Goal: Check status: Check status

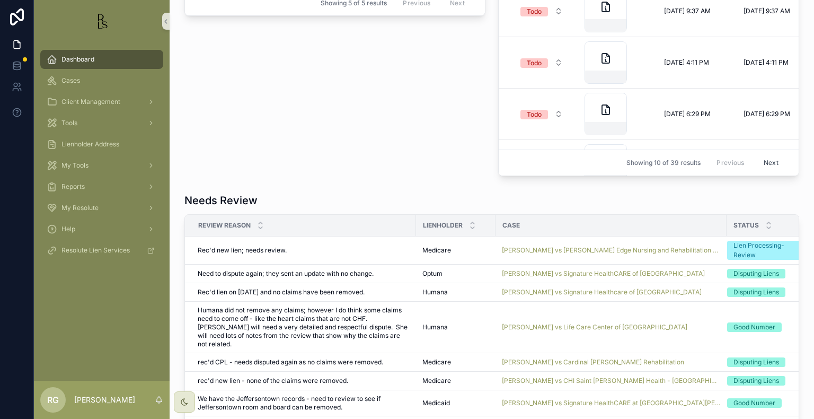
scroll to position [742, 0]
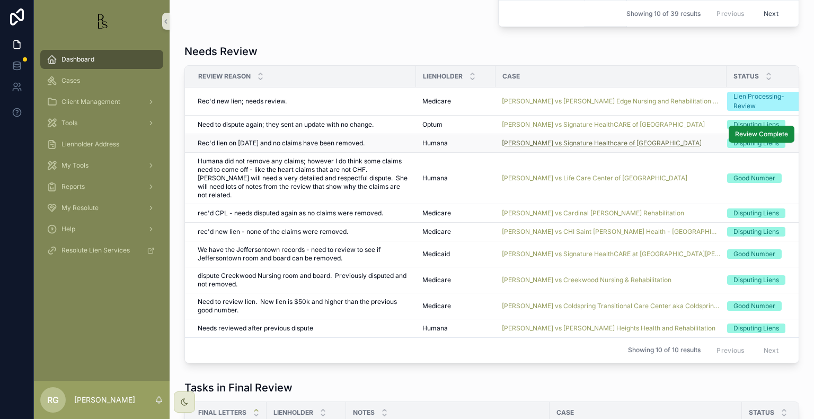
click at [527, 140] on span "[PERSON_NAME] vs Signature Healthcare of [GEOGRAPHIC_DATA]" at bounding box center [602, 143] width 200 height 8
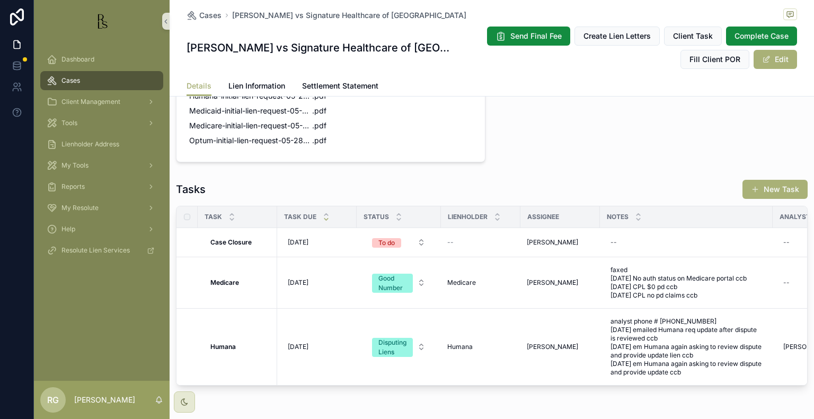
scroll to position [846, 0]
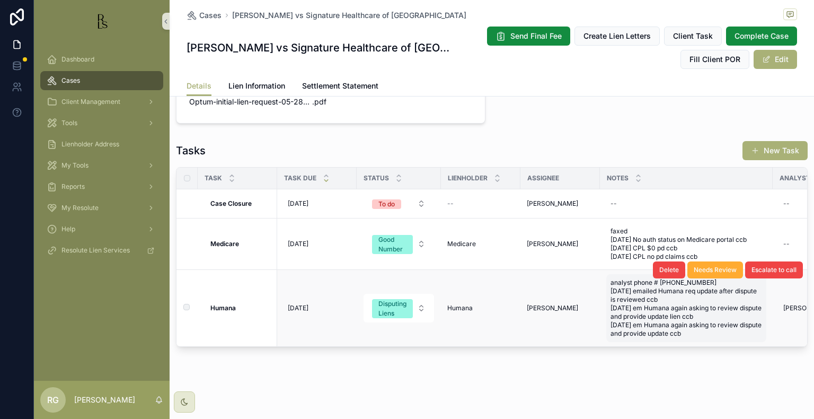
click at [717, 323] on span "analyst phone # [PHONE_NUMBER] [DATE] emailed Humana req update after dispute i…" at bounding box center [686, 307] width 152 height 59
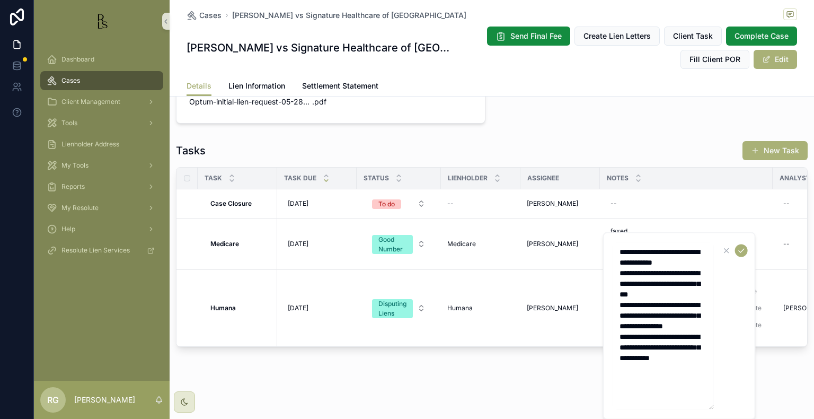
click at [680, 382] on textarea "**********" at bounding box center [663, 325] width 101 height 167
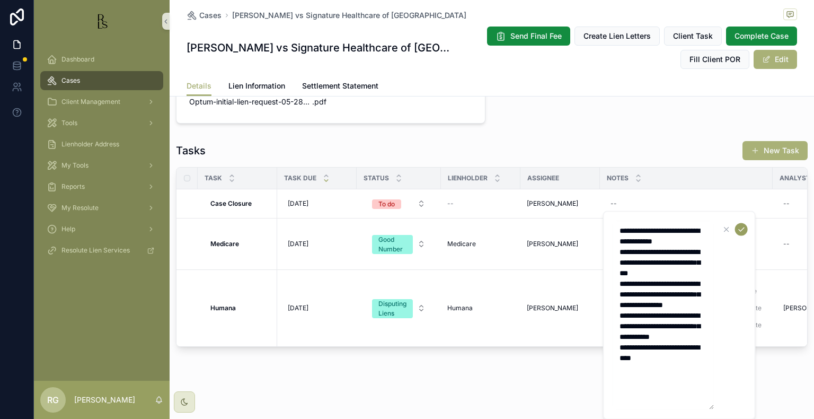
type textarea "**********"
click at [742, 229] on icon "scrollable content" at bounding box center [741, 229] width 8 height 8
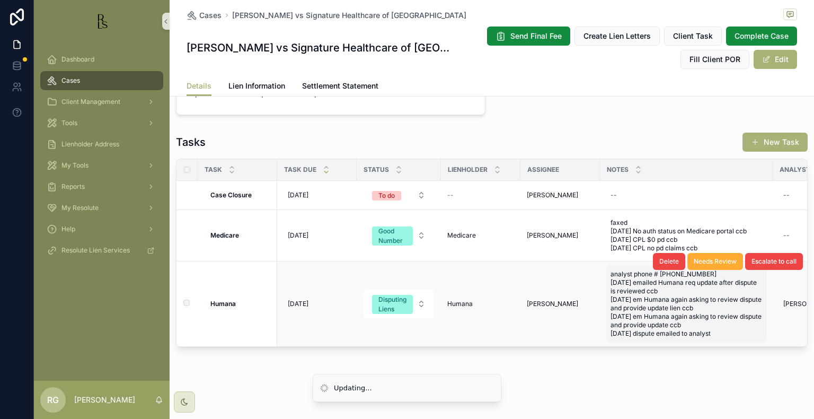
click at [718, 335] on span "analyst phone # [PHONE_NUMBER] [DATE] emailed Humana req update after dispute i…" at bounding box center [686, 304] width 152 height 68
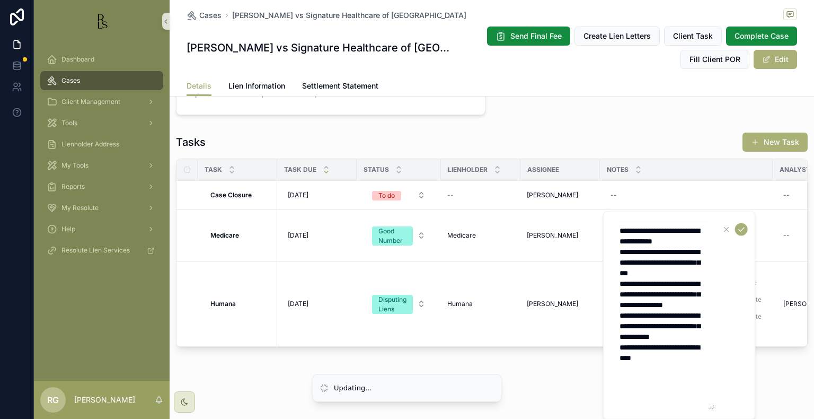
click at [678, 380] on textarea "**********" at bounding box center [663, 315] width 101 height 189
type textarea "**********"
click at [740, 229] on icon "scrollable content" at bounding box center [741, 229] width 8 height 8
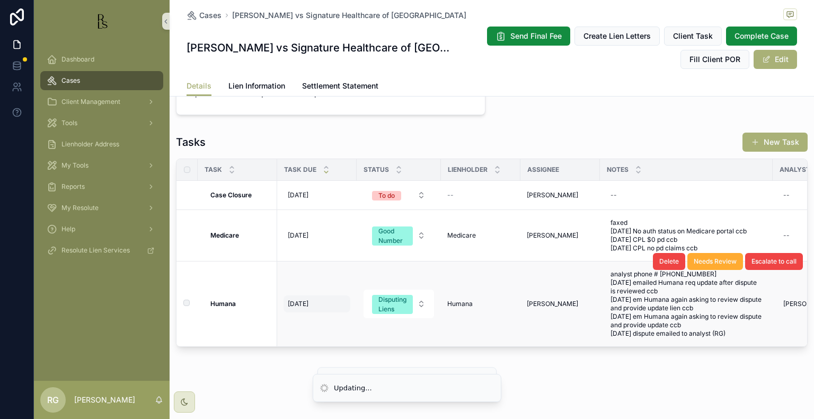
click at [304, 304] on span "[DATE]" at bounding box center [298, 303] width 21 height 8
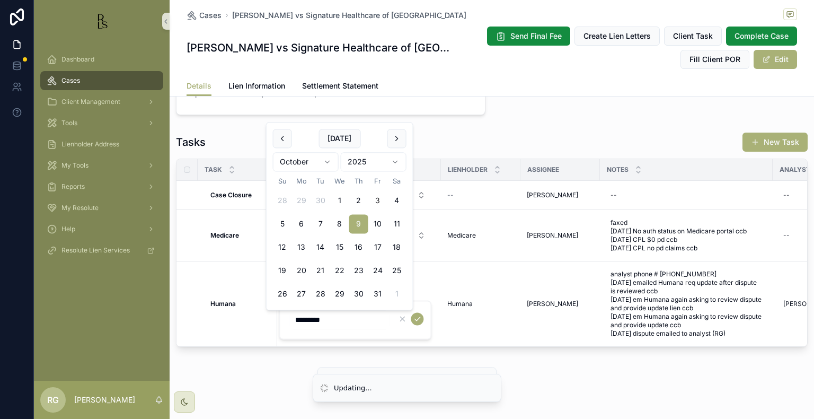
click at [324, 160] on html "Updating... Updating... Dashboard Cases Client Management Tools Lienholder Addr…" at bounding box center [407, 209] width 814 height 419
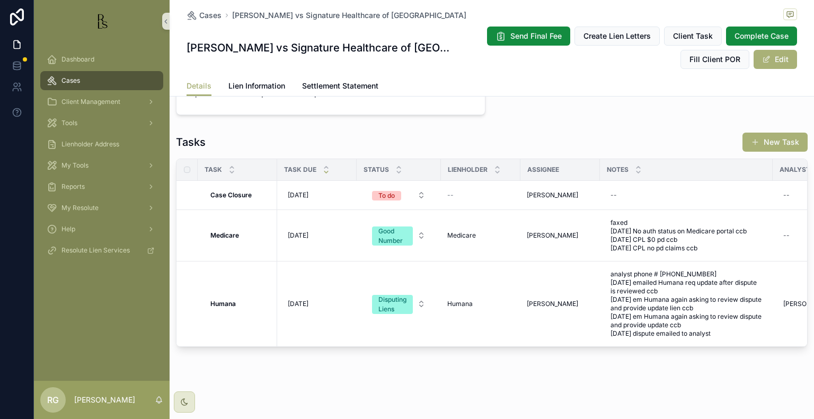
click at [281, 202] on td "[DATE] [DATE]" at bounding box center [316, 195] width 79 height 29
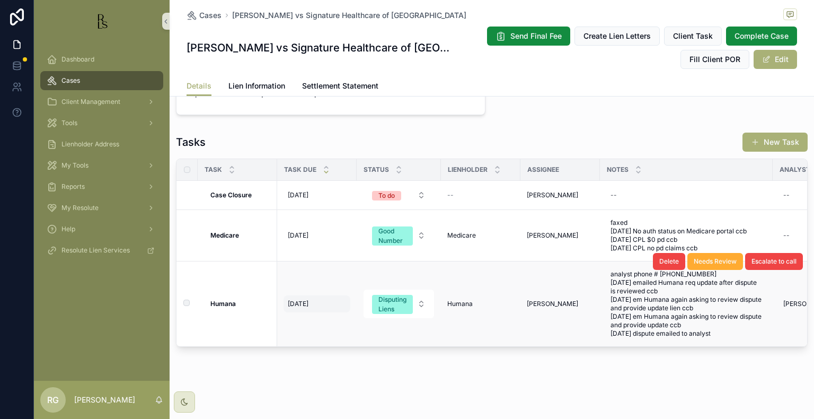
click at [307, 303] on span "[DATE]" at bounding box center [298, 303] width 21 height 8
click at [308, 306] on span "[DATE]" at bounding box center [298, 303] width 21 height 8
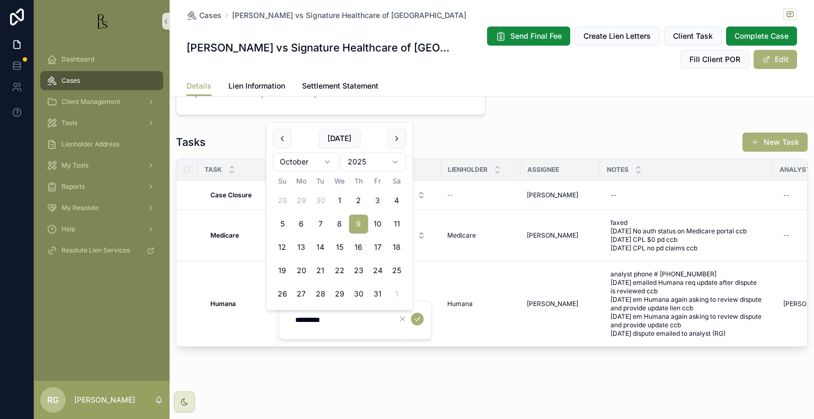
click at [325, 163] on html "Dashboard Cases Client Management Tools Lienholder Address My Tools Reports My …" at bounding box center [407, 209] width 814 height 419
click at [301, 346] on div "Task Task Due Status Lienholder Assignee Notes Analyst First Analyst Last Analy…" at bounding box center [491, 252] width 630 height 187
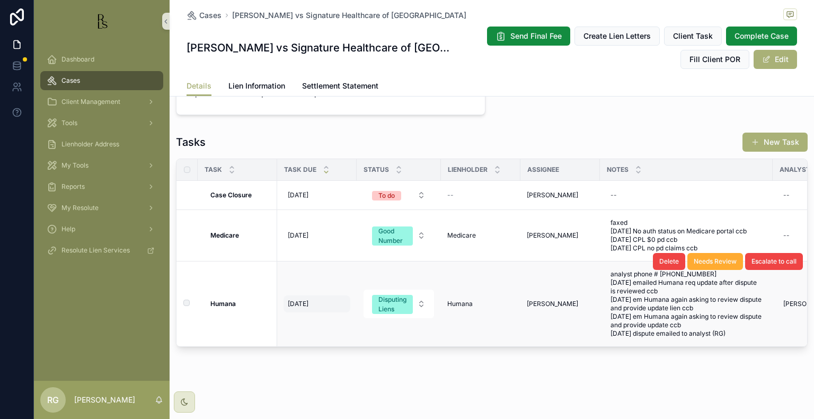
click at [332, 308] on div "[DATE] [DATE]" at bounding box center [316, 303] width 67 height 17
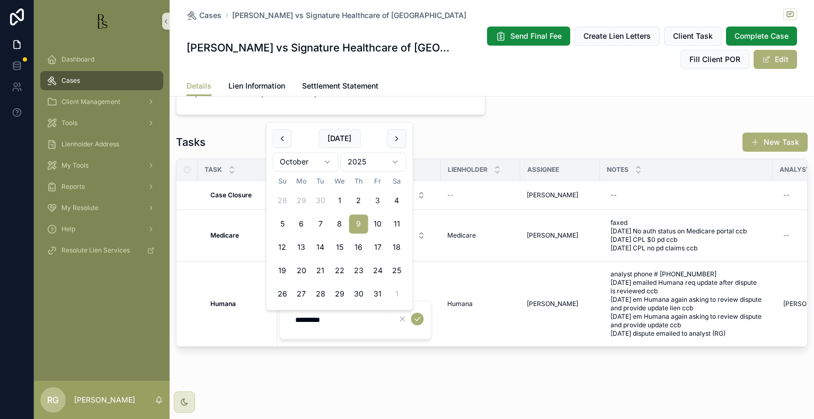
click at [331, 166] on html "Dashboard Cases Client Management Tools Lienholder Address My Tools Reports My …" at bounding box center [407, 209] width 814 height 419
click at [283, 196] on button "2" at bounding box center [282, 200] width 19 height 19
type input "*********"
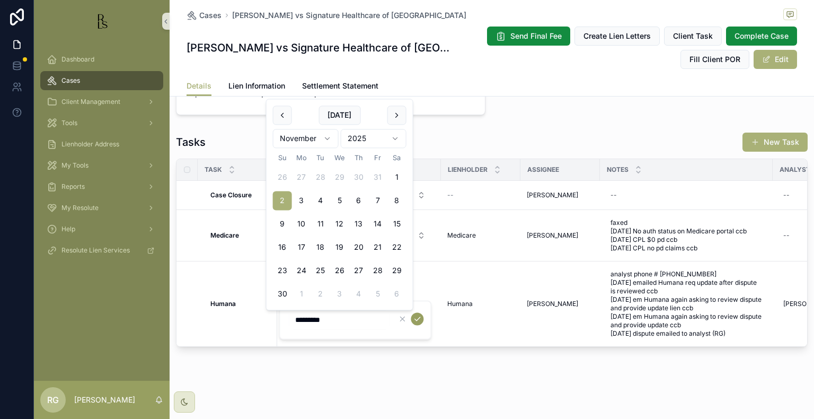
click at [417, 321] on icon "scrollable content" at bounding box center [417, 318] width 8 height 8
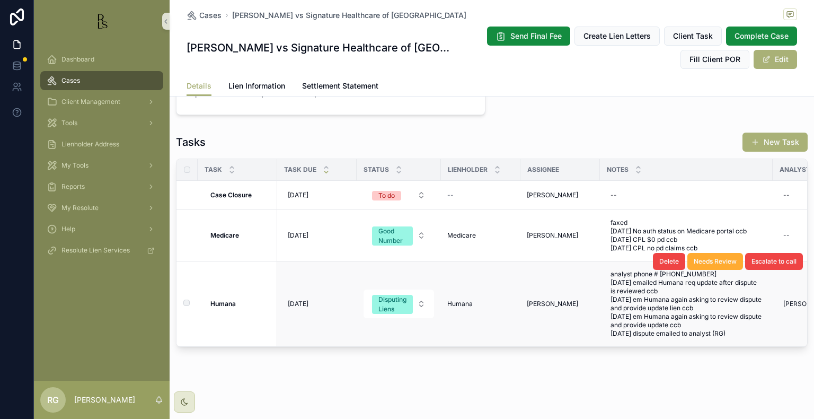
scroll to position [854, 0]
click at [251, 89] on span "Lien Information" at bounding box center [256, 86] width 57 height 11
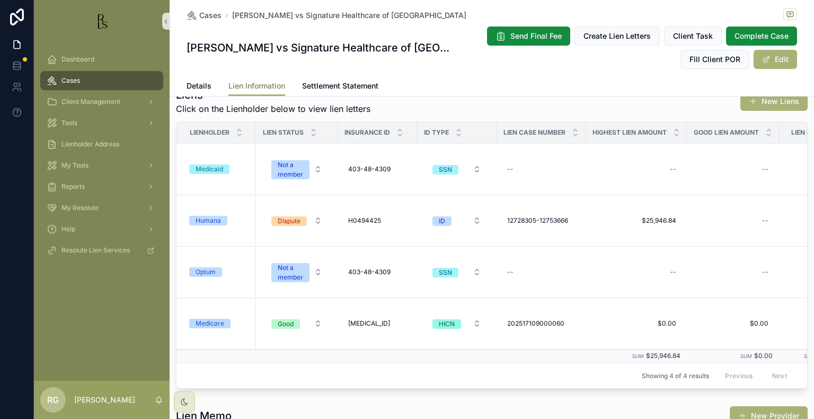
scroll to position [159, 0]
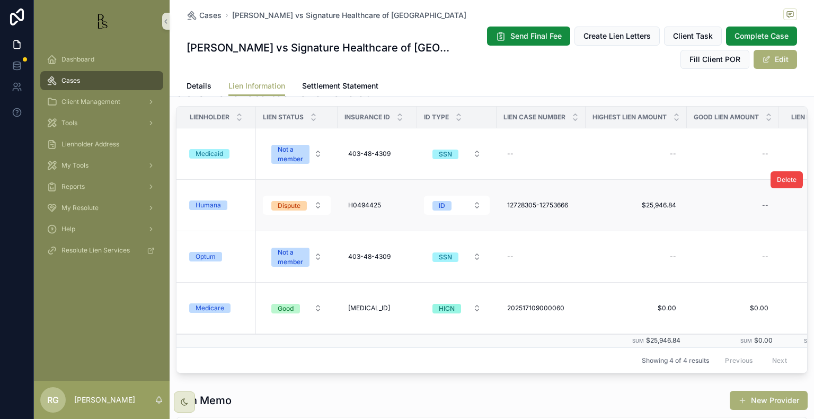
click at [203, 207] on div "Humana" at bounding box center [207, 205] width 25 height 10
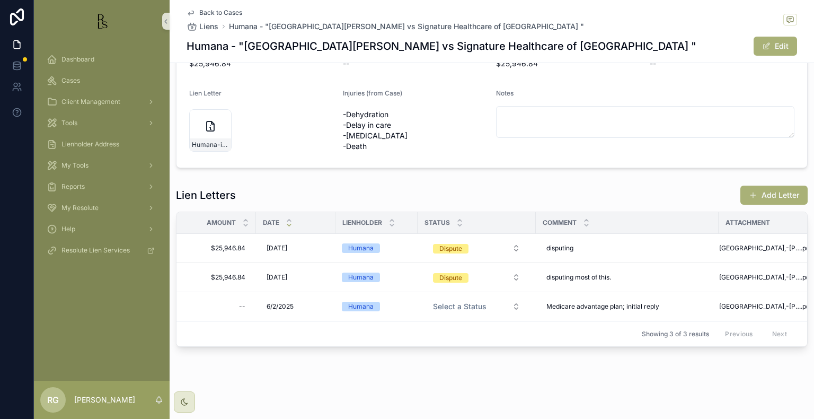
scroll to position [172, 0]
click at [597, 245] on div "disputing disputing" at bounding box center [627, 247] width 170 height 17
click at [599, 256] on textarea "*********" at bounding box center [598, 262] width 101 height 32
type textarea "**********"
click at [677, 252] on icon "scrollable content" at bounding box center [676, 255] width 8 height 8
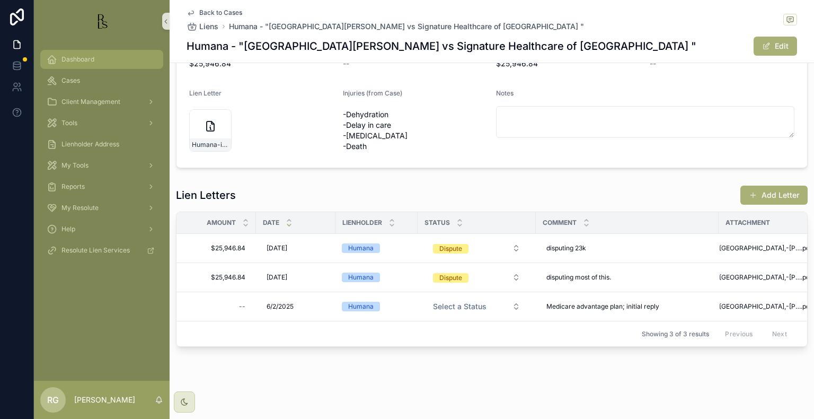
click at [95, 56] on div "Dashboard" at bounding box center [102, 59] width 110 height 17
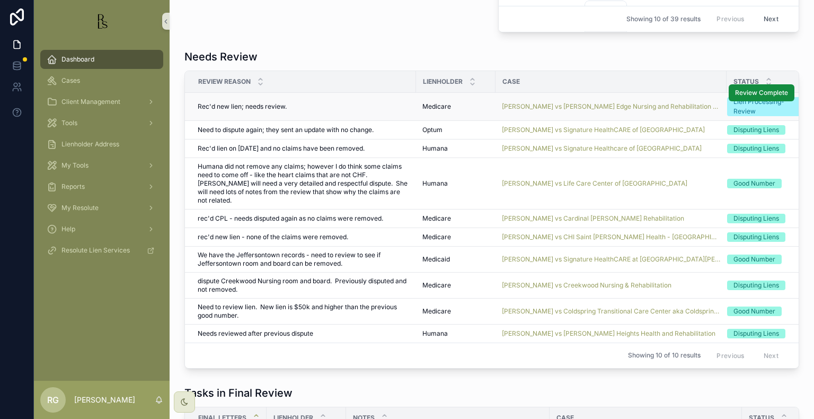
scroll to position [754, 0]
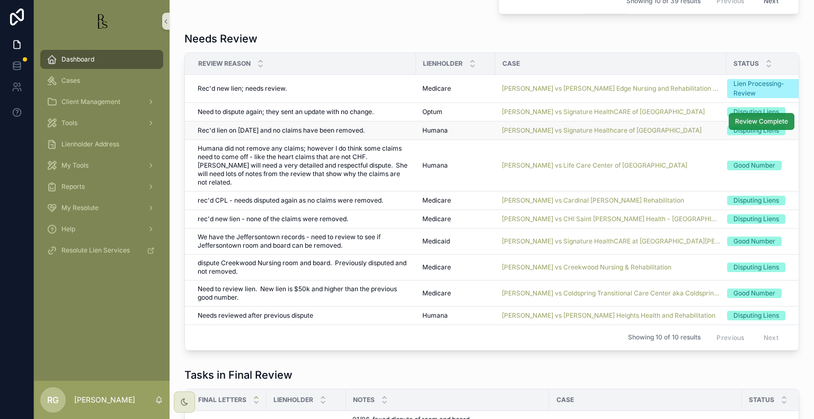
click at [736, 123] on span "Review Complete" at bounding box center [761, 121] width 53 height 8
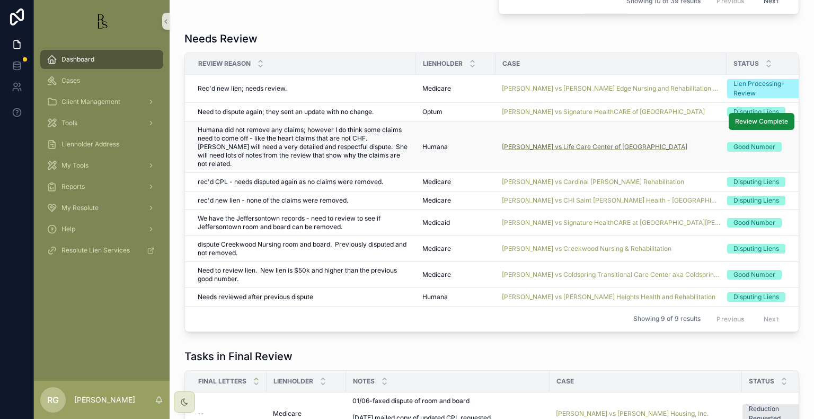
click at [528, 143] on span "[PERSON_NAME] vs Life Care Center of [GEOGRAPHIC_DATA]" at bounding box center [594, 147] width 185 height 8
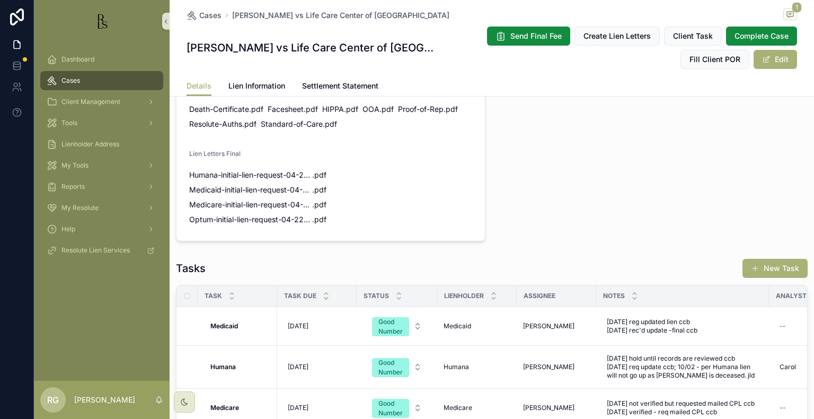
scroll to position [954, 0]
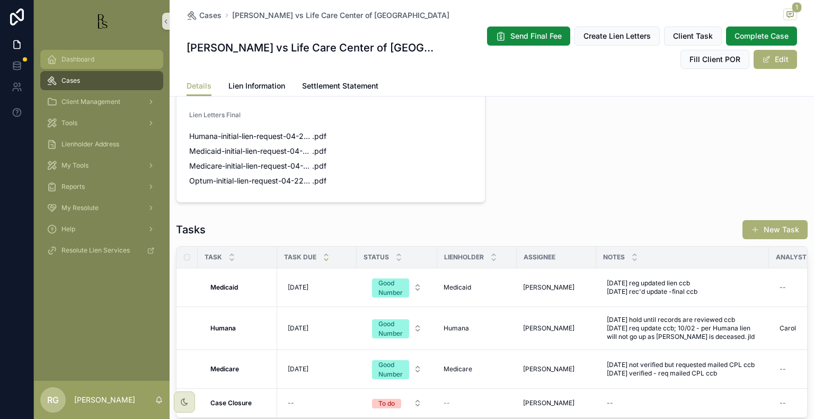
click at [81, 54] on div "Dashboard" at bounding box center [102, 59] width 110 height 17
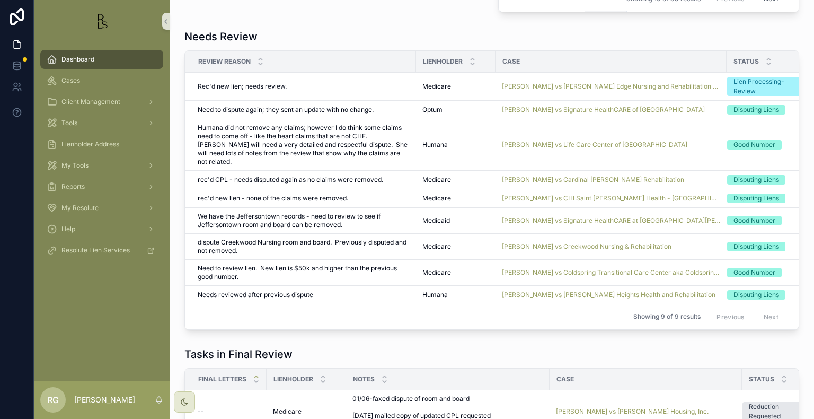
scroll to position [742, 0]
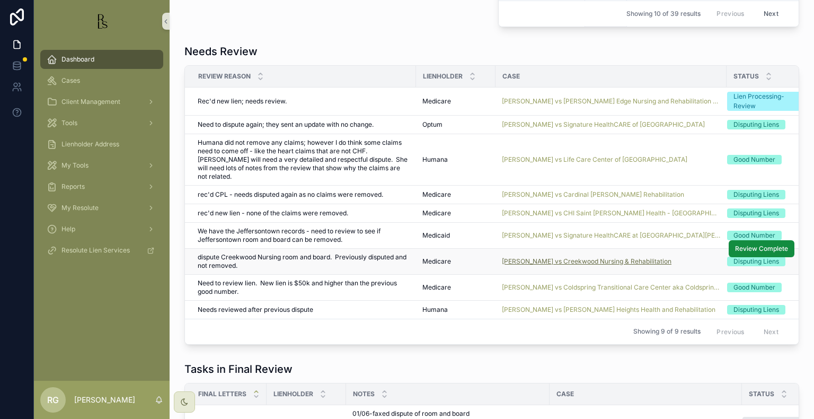
click at [533, 257] on span "[PERSON_NAME] vs Creekwood Nursing & Rehabilitation" at bounding box center [587, 261] width 170 height 8
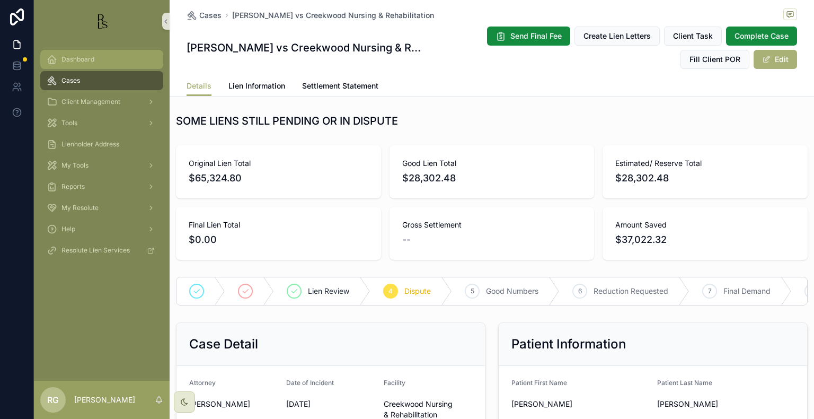
click at [105, 57] on div "Dashboard" at bounding box center [102, 59] width 110 height 17
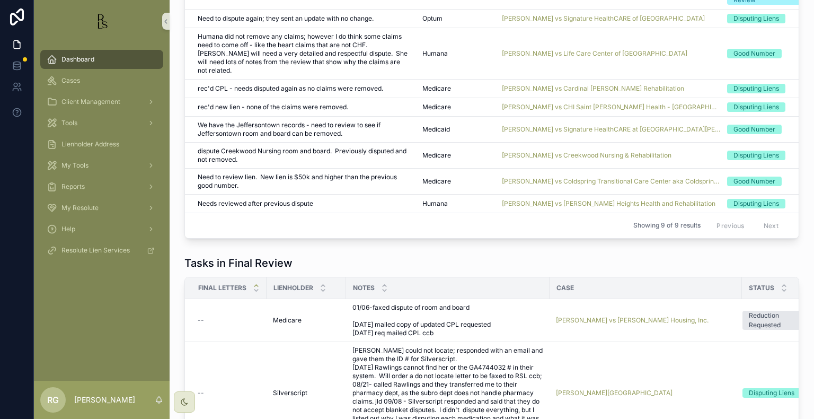
scroll to position [742, 0]
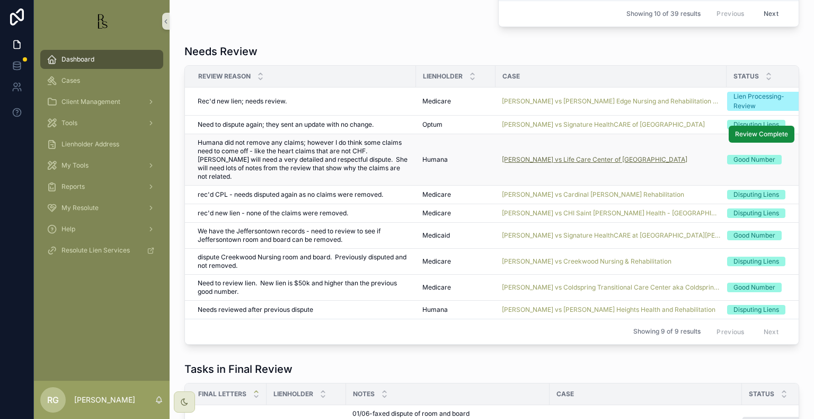
click at [528, 155] on span "[PERSON_NAME] vs Life Care Center of [GEOGRAPHIC_DATA]" at bounding box center [594, 159] width 185 height 8
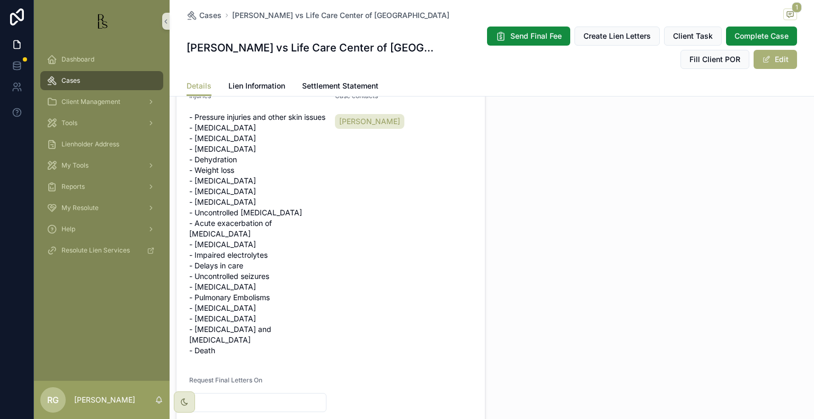
scroll to position [477, 0]
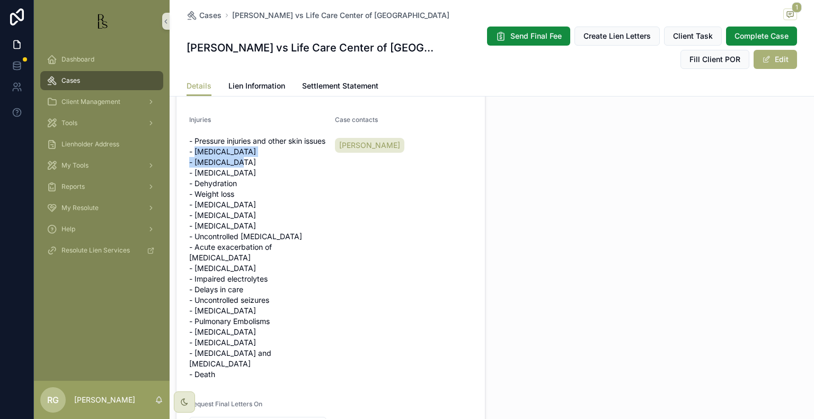
drag, startPoint x: 195, startPoint y: 168, endPoint x: 246, endPoint y: 177, distance: 51.0
click at [246, 177] on span "- Pressure injuries and other skin issues - [MEDICAL_DATA] - [MEDICAL_DATA] - […" at bounding box center [257, 258] width 137 height 244
click at [261, 180] on span "- Pressure injuries and other skin issues - [MEDICAL_DATA] - [MEDICAL_DATA] - […" at bounding box center [257, 258] width 137 height 244
click at [61, 59] on div "Dashboard" at bounding box center [102, 59] width 110 height 17
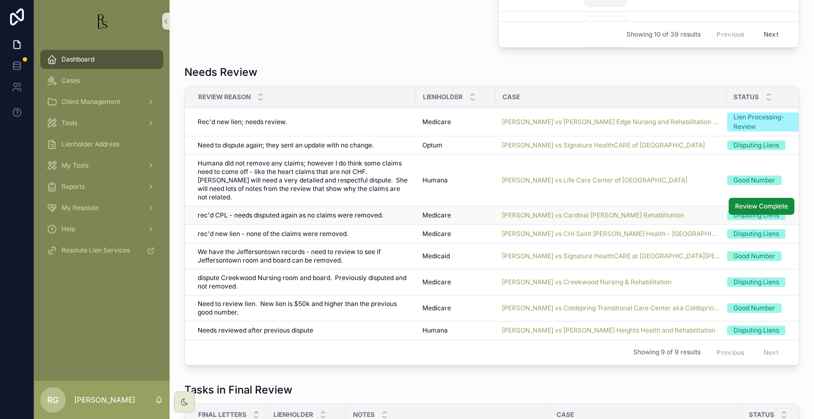
scroll to position [689, 0]
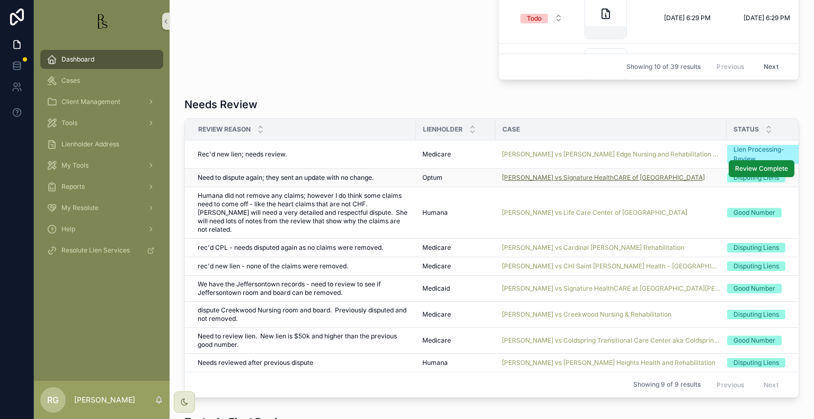
click at [512, 176] on span "[PERSON_NAME] vs Signature HealthCARE of [GEOGRAPHIC_DATA]" at bounding box center [603, 177] width 203 height 8
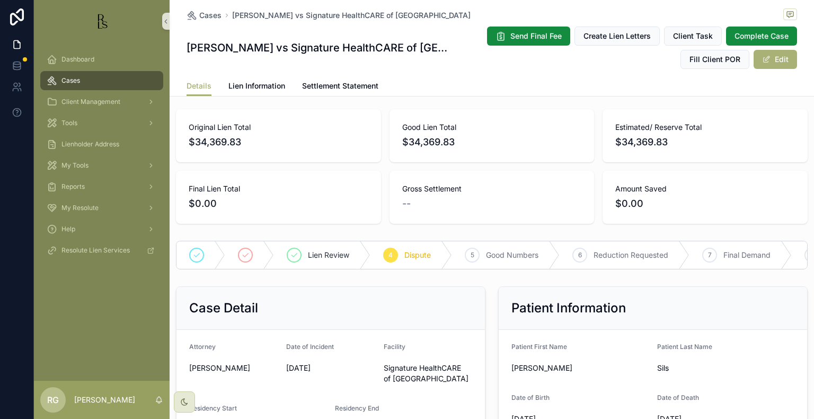
scroll to position [106, 0]
